Goal: Information Seeking & Learning: Learn about a topic

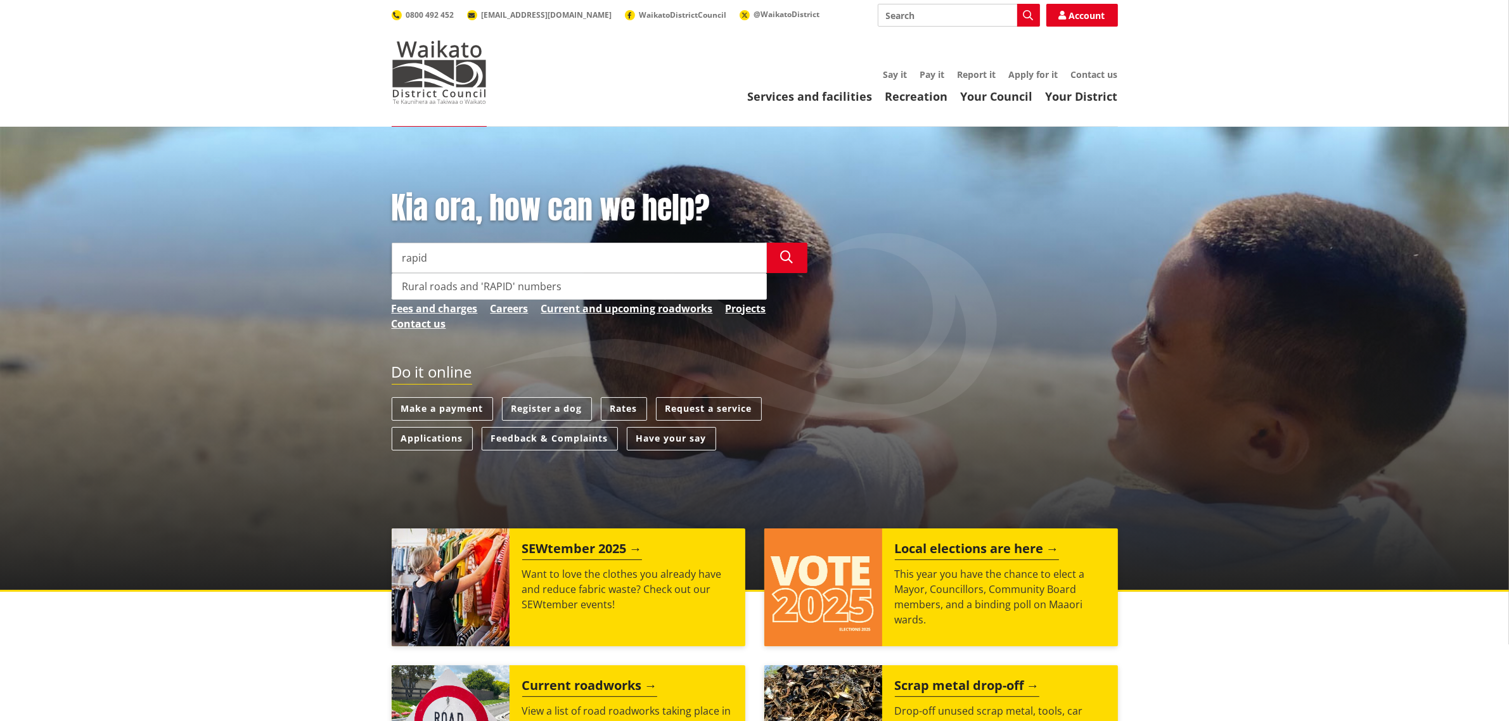
click at [438, 287] on div "Rural roads and 'RAPID' numbers" at bounding box center [579, 286] width 374 height 25
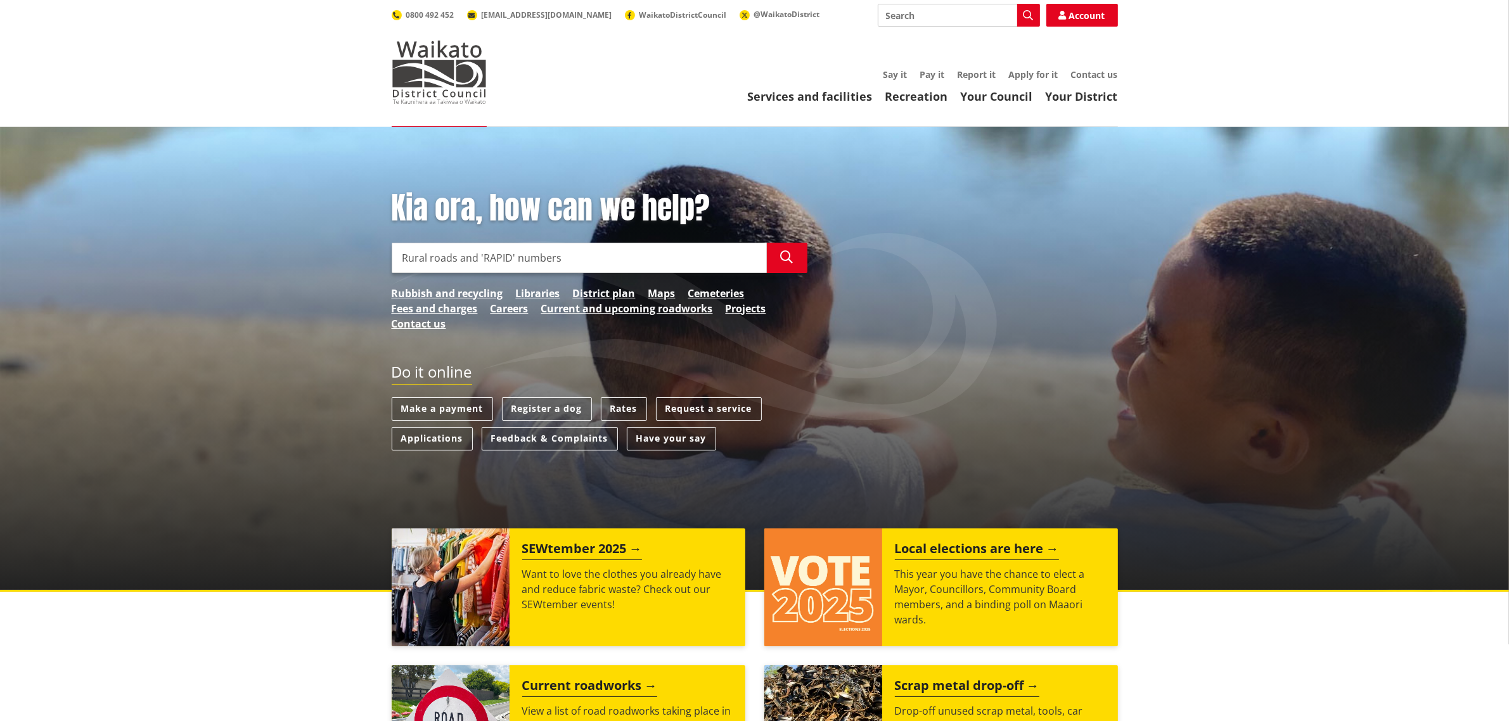
type input "Rural roads and 'RAPID' numbers"
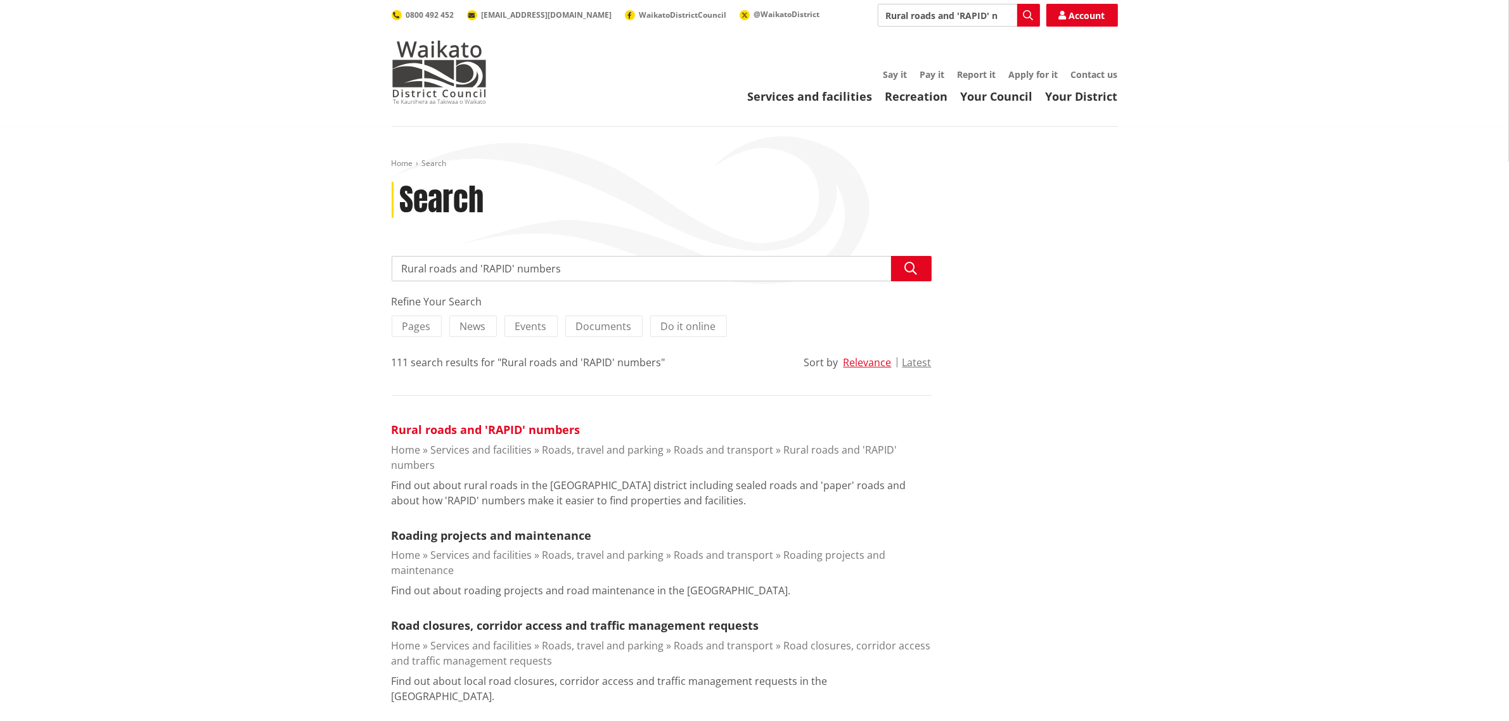
click at [492, 432] on link "Rural roads and 'RAPID' numbers" at bounding box center [486, 429] width 189 height 15
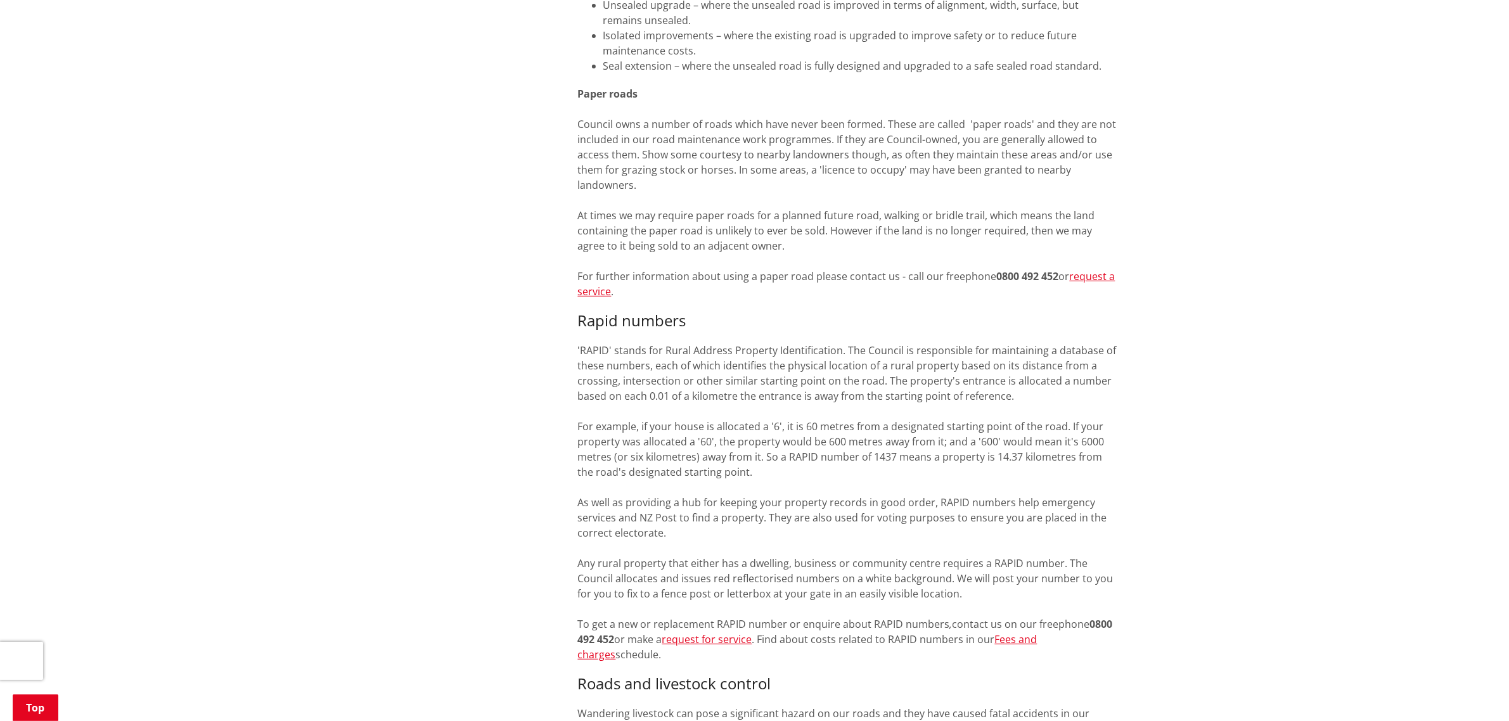
scroll to position [713, 0]
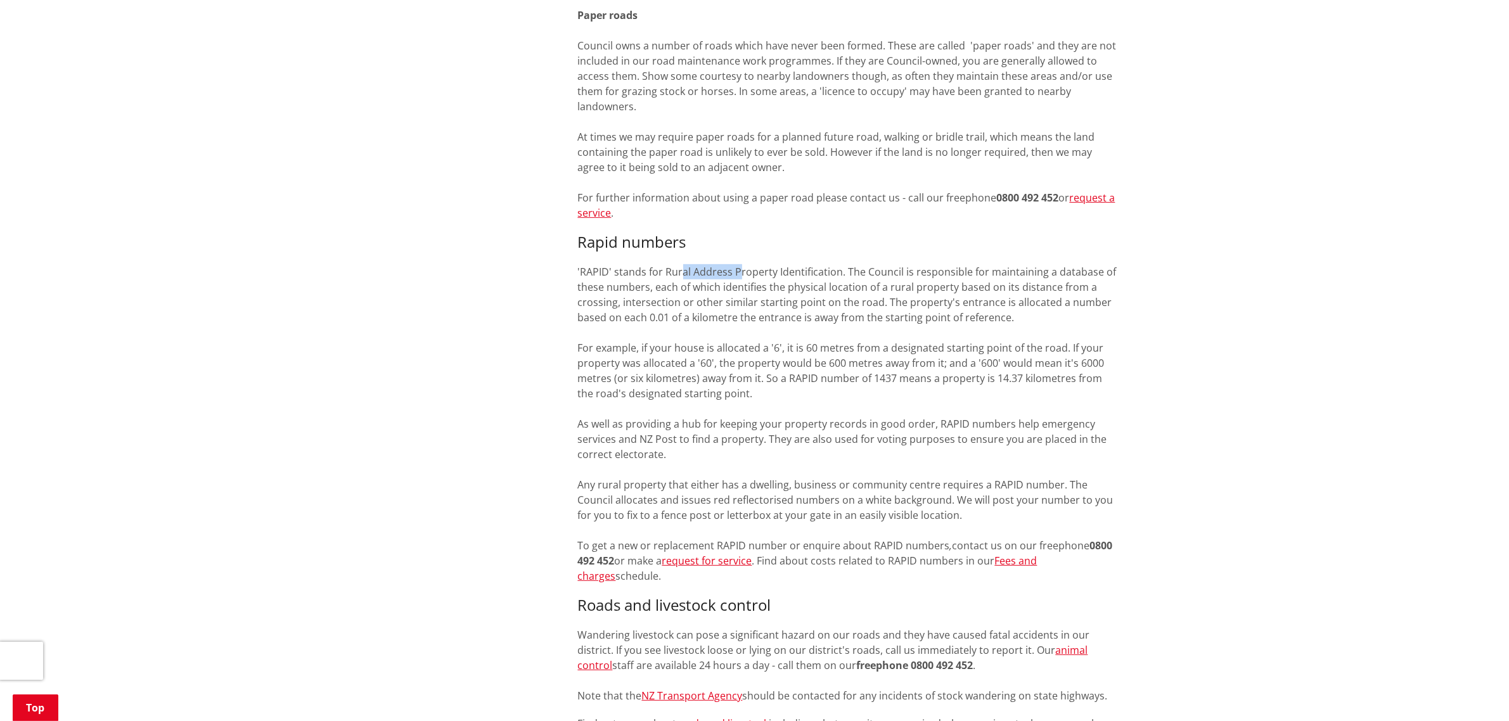
drag, startPoint x: 680, startPoint y: 270, endPoint x: 741, endPoint y: 269, distance: 61.5
click at [739, 269] on p "'RAPID' stands for Rural Address Property Identification. The Council is respon…" at bounding box center [848, 423] width 540 height 319
drag, startPoint x: 755, startPoint y: 268, endPoint x: 779, endPoint y: 268, distance: 24.1
click at [764, 268] on p "'RAPID' stands for Rural Address Property Identification. The Council is respon…" at bounding box center [848, 423] width 540 height 319
drag, startPoint x: 781, startPoint y: 268, endPoint x: 791, endPoint y: 268, distance: 10.1
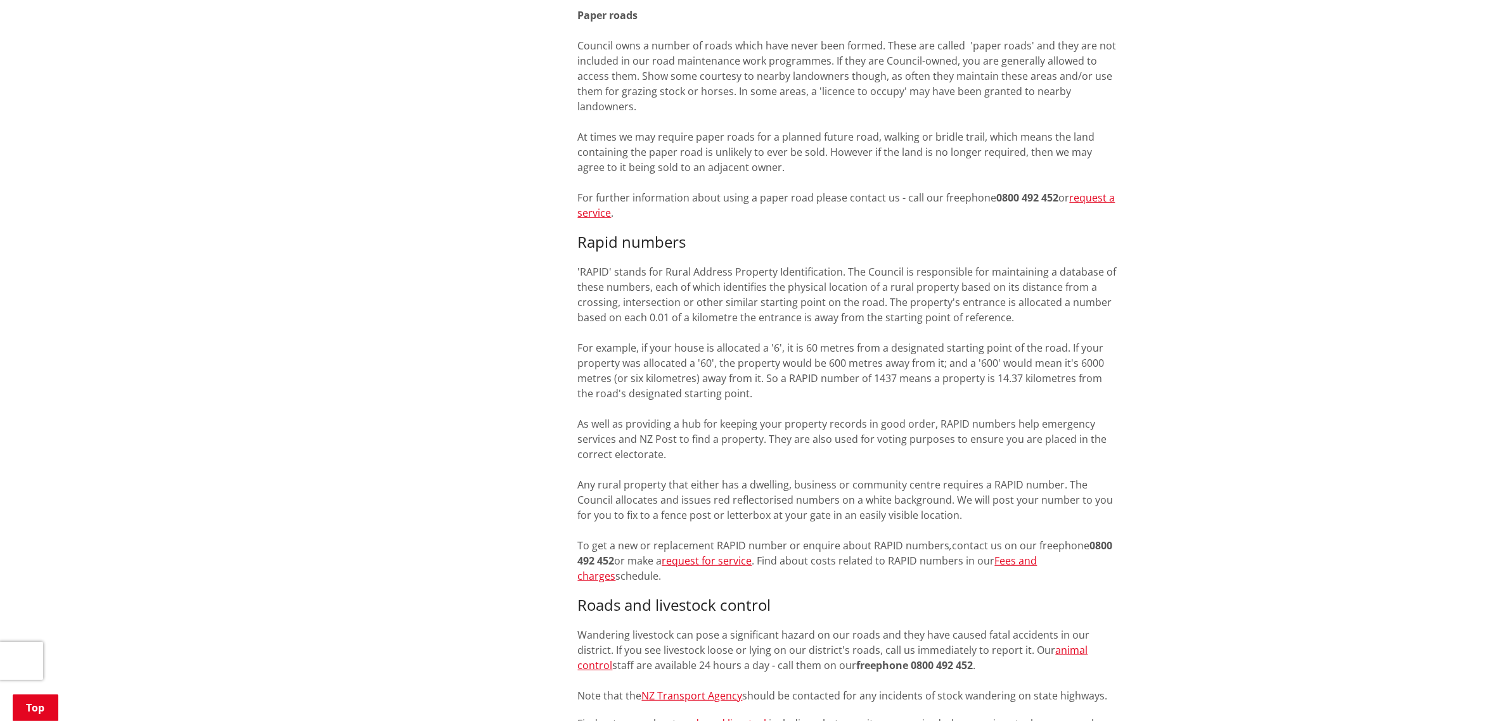
click at [783, 268] on p "'RAPID' stands for Rural Address Property Identification. The Council is respon…" at bounding box center [848, 423] width 540 height 319
drag, startPoint x: 791, startPoint y: 268, endPoint x: 819, endPoint y: 270, distance: 27.9
click at [792, 268] on p "'RAPID' stands for Rural Address Property Identification. The Council is respon…" at bounding box center [848, 423] width 540 height 319
click at [819, 270] on p "'RAPID' stands for Rural Address Property Identification. The Council is respon…" at bounding box center [848, 423] width 540 height 319
drag, startPoint x: 866, startPoint y: 270, endPoint x: 881, endPoint y: 271, distance: 15.9
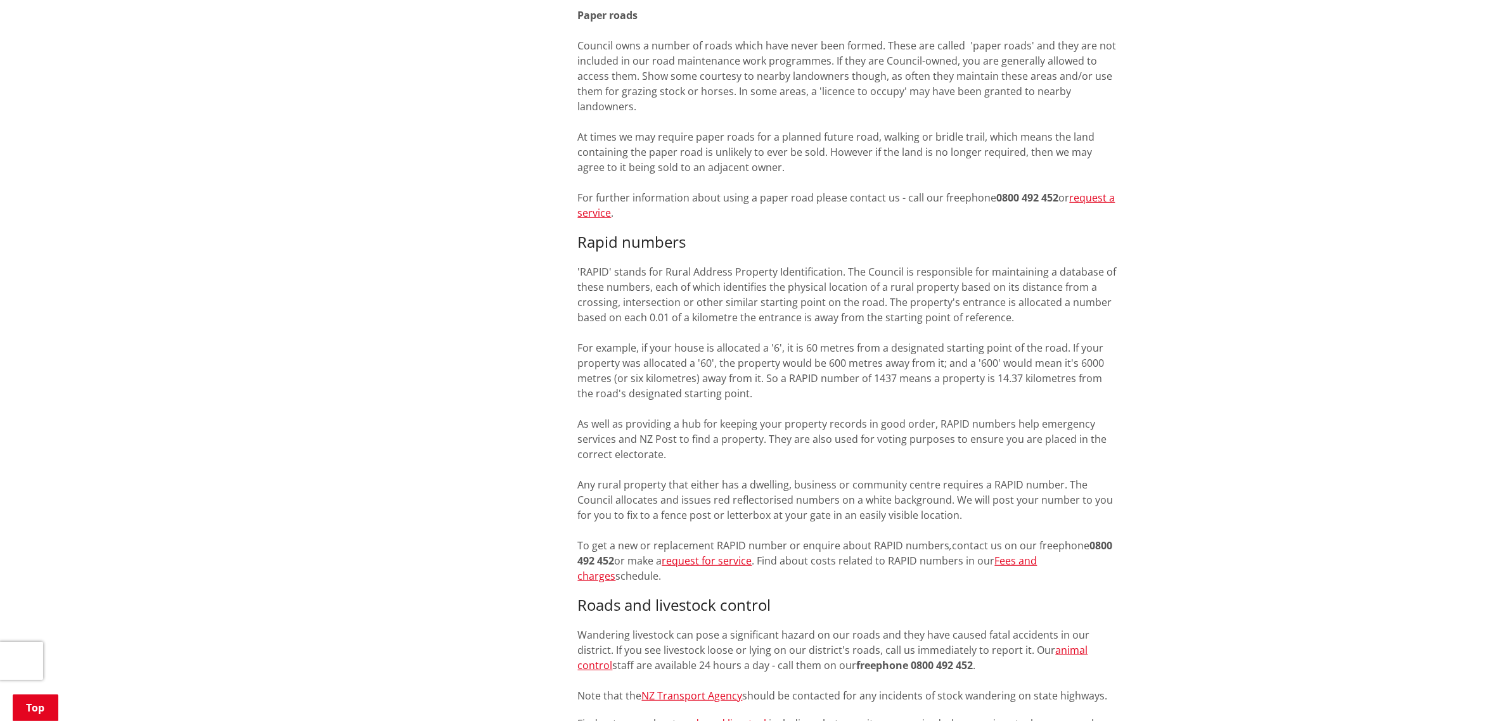
click at [871, 271] on p "'RAPID' stands for Rural Address Property Identification. The Council is respon…" at bounding box center [848, 423] width 540 height 319
drag, startPoint x: 925, startPoint y: 270, endPoint x: 995, endPoint y: 272, distance: 69.8
click at [995, 272] on p "'RAPID' stands for Rural Address Property Identification. The Council is respon…" at bounding box center [848, 423] width 540 height 319
click at [1013, 272] on p "'RAPID' stands for Rural Address Property Identification. The Council is respon…" at bounding box center [848, 423] width 540 height 319
drag, startPoint x: 811, startPoint y: 423, endPoint x: 878, endPoint y: 423, distance: 67.2
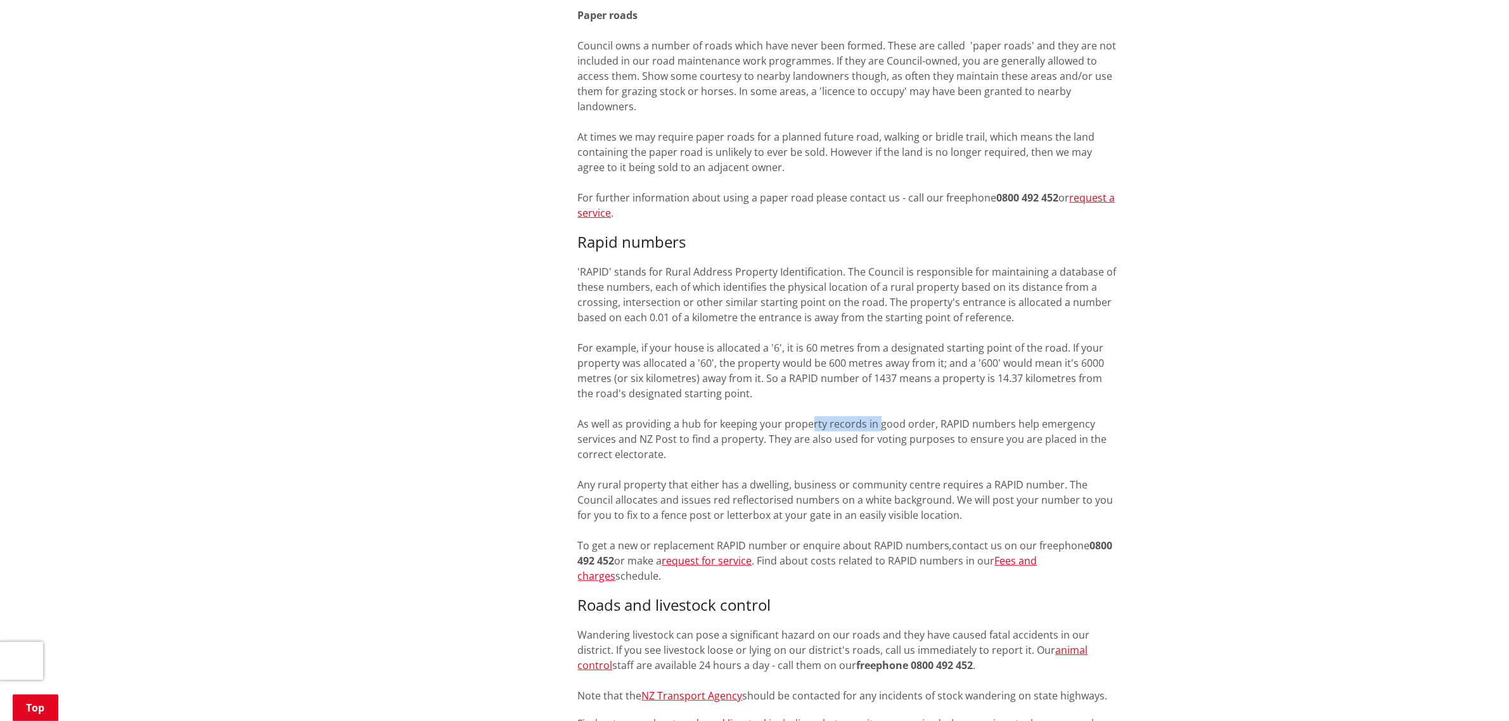
click at [878, 423] on p "'RAPID' stands for Rural Address Property Identification. The Council is respon…" at bounding box center [848, 423] width 540 height 319
click at [946, 421] on p "'RAPID' stands for Rural Address Property Identification. The Council is respon…" at bounding box center [848, 423] width 540 height 319
drag, startPoint x: 599, startPoint y: 438, endPoint x: 610, endPoint y: 435, distance: 10.5
click at [607, 436] on p "'RAPID' stands for Rural Address Property Identification. The Council is respon…" at bounding box center [848, 423] width 540 height 319
click at [712, 442] on p "'RAPID' stands for Rural Address Property Identification. The Council is respon…" at bounding box center [848, 423] width 540 height 319
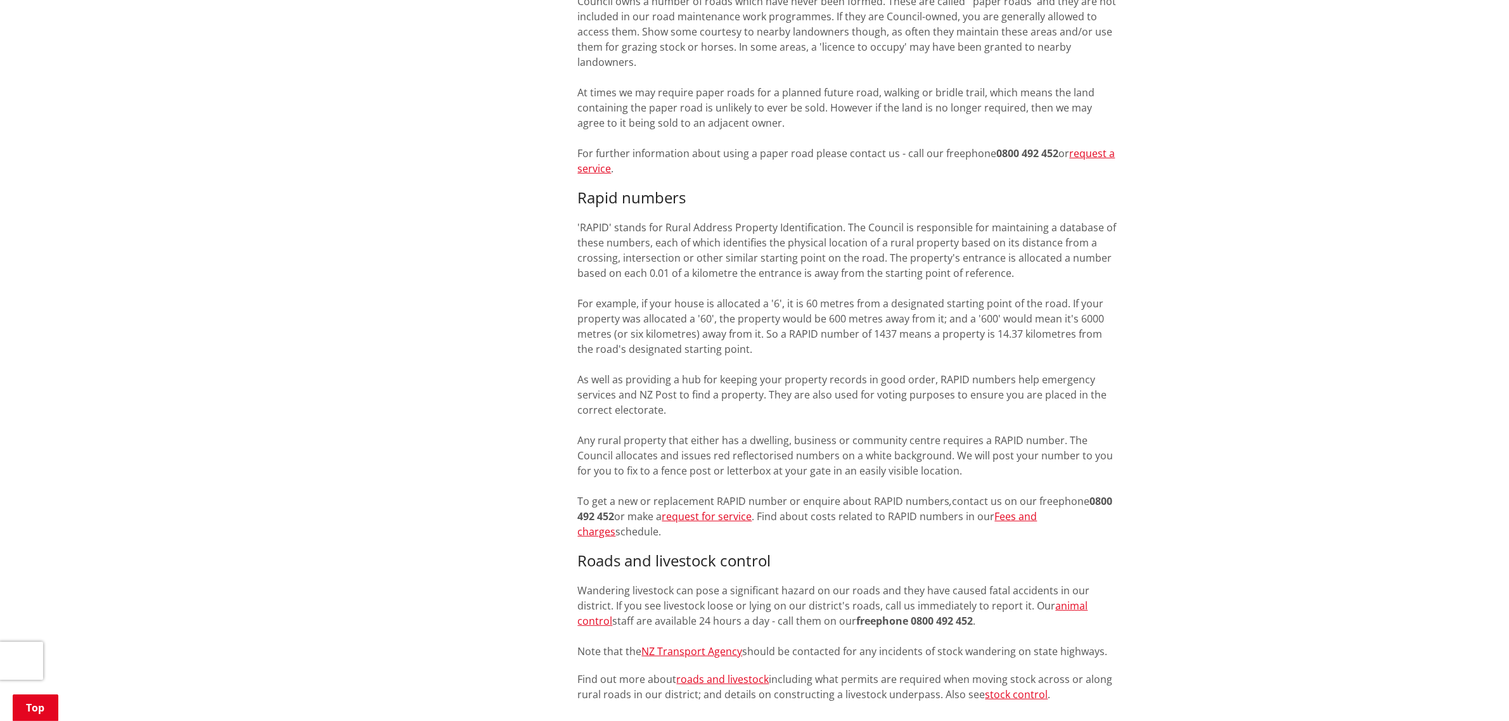
scroll to position [792, 0]
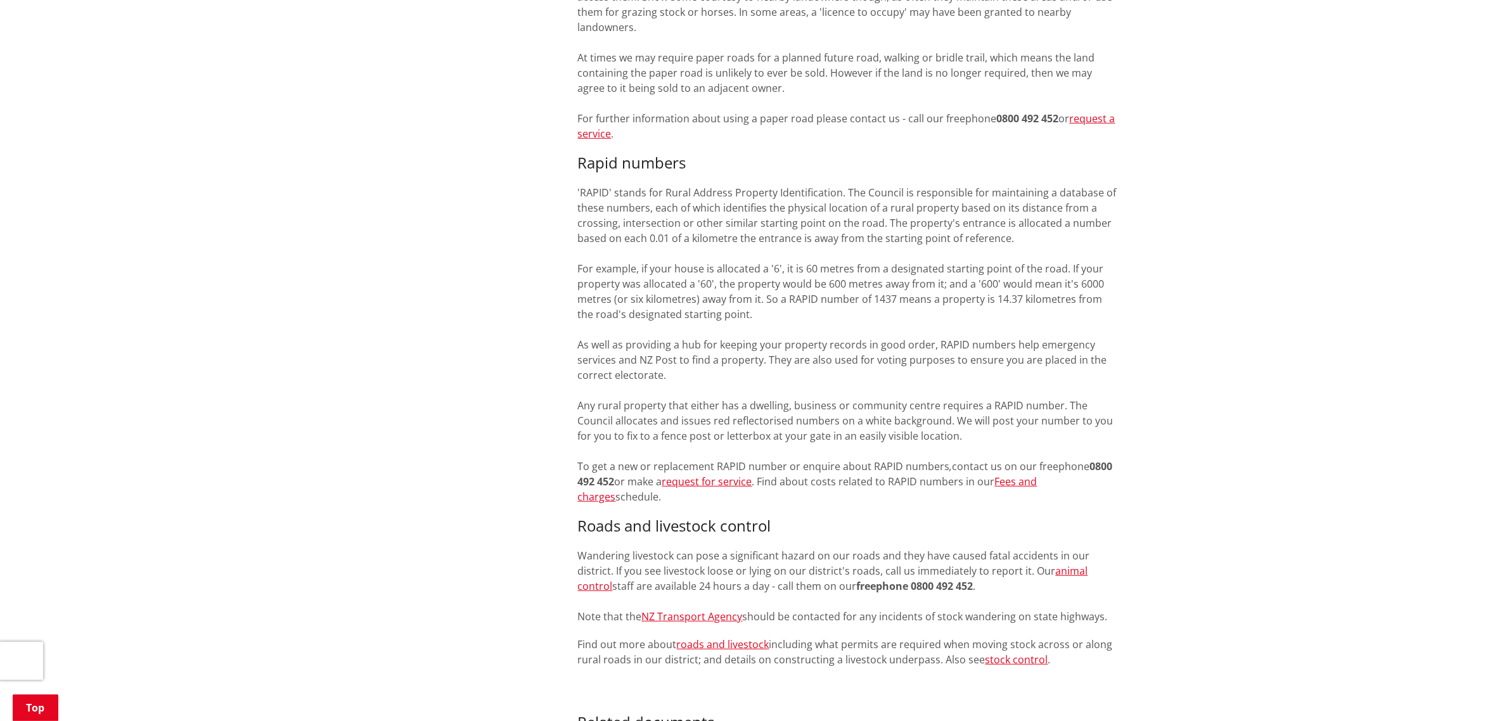
click at [1199, 429] on div "Home Services and facilities Roads, travel and parking Roads and transport Rura…" at bounding box center [754, 208] width 1509 height 1747
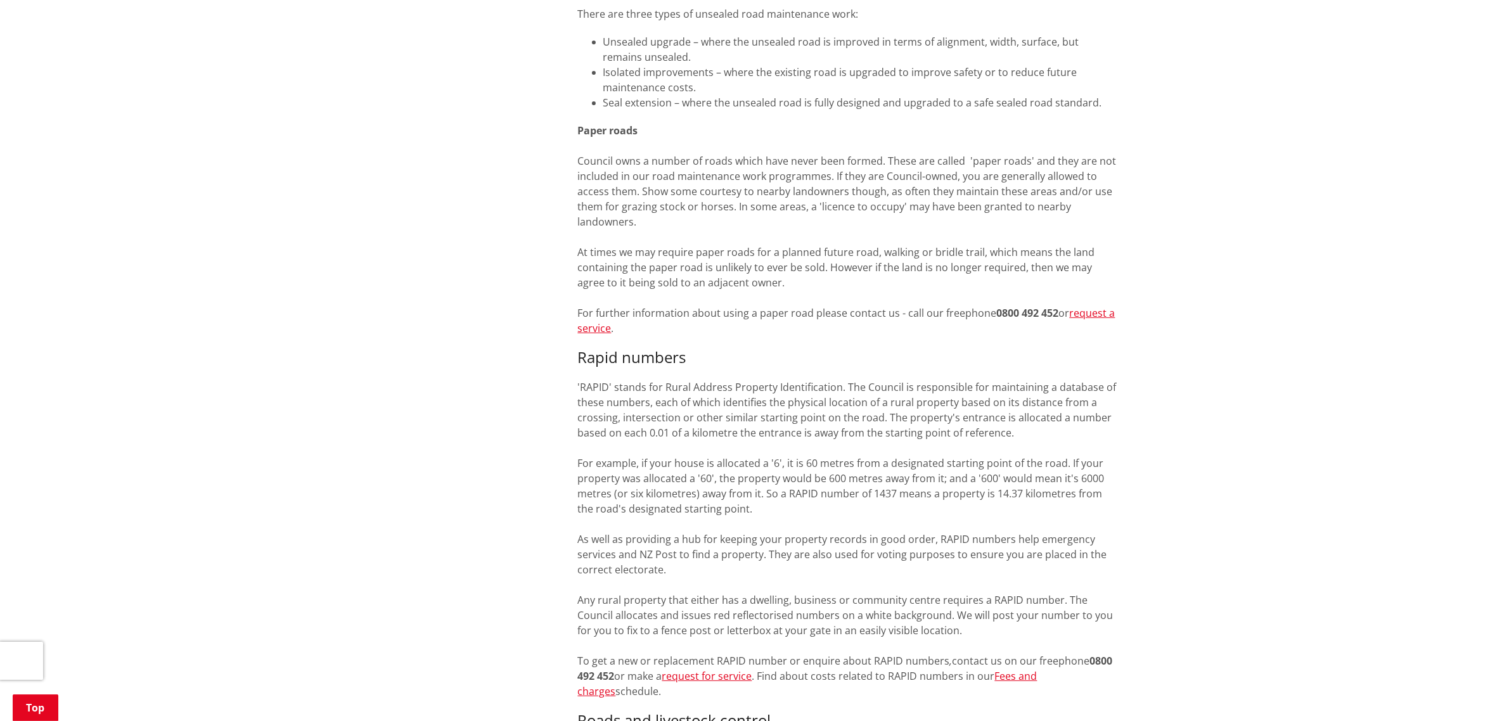
scroll to position [634, 0]
